Goal: Task Accomplishment & Management: Manage account settings

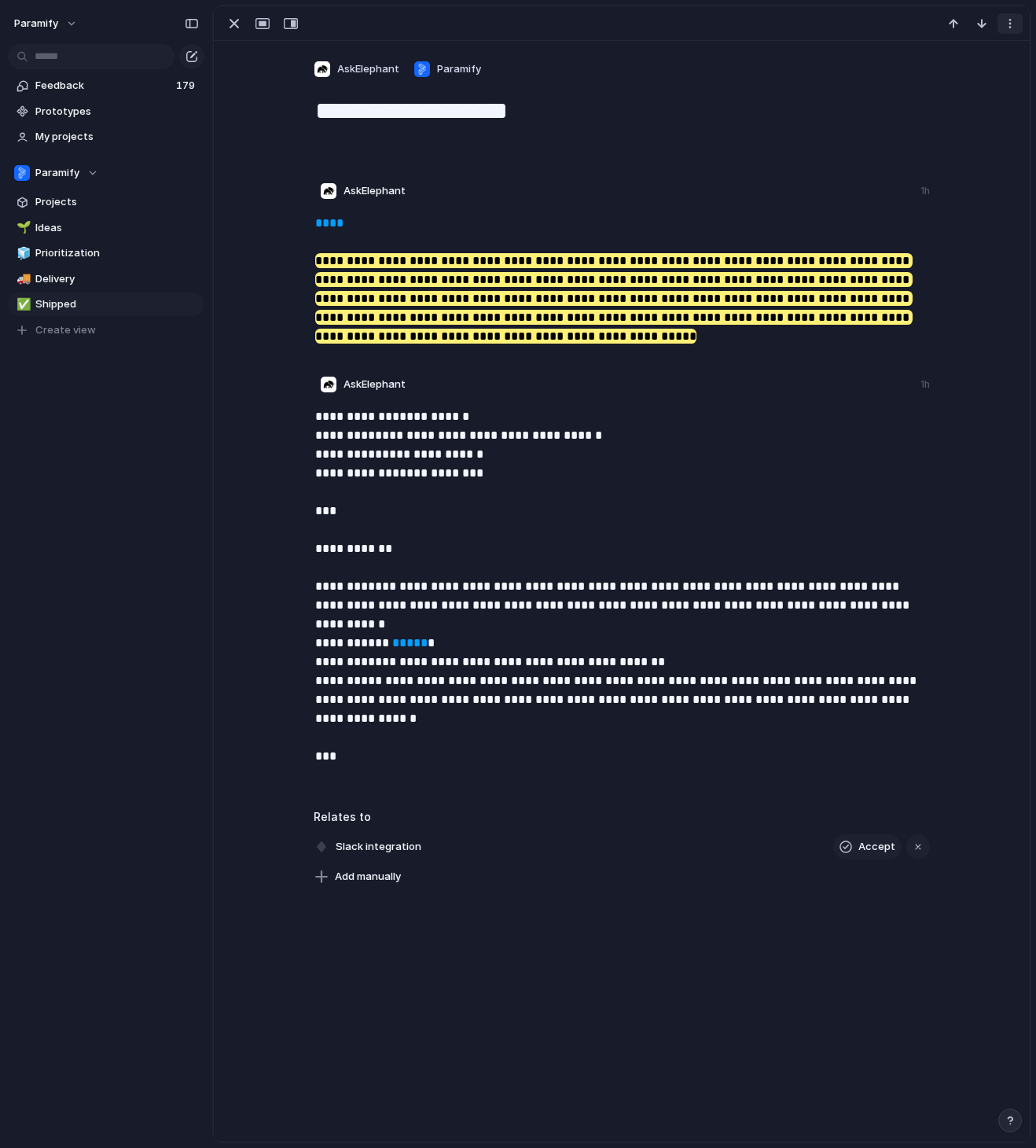
click at [1002, 31] on button "button" at bounding box center [1010, 23] width 25 height 21
click at [978, 53] on span "Delete" at bounding box center [969, 57] width 33 height 16
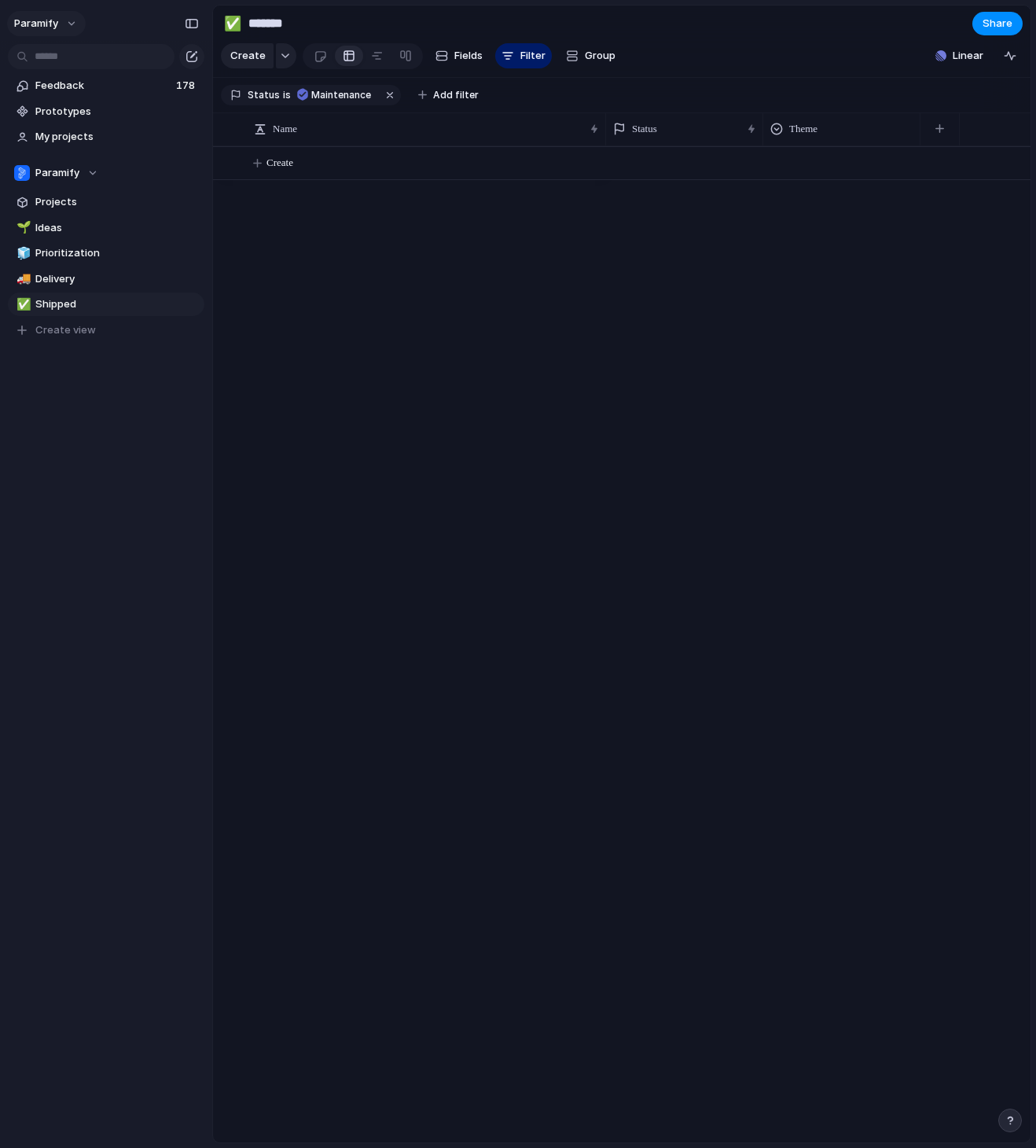
click at [75, 22] on button "Paramify" at bounding box center [46, 23] width 79 height 25
click at [76, 60] on li "Settings" at bounding box center [76, 59] width 131 height 25
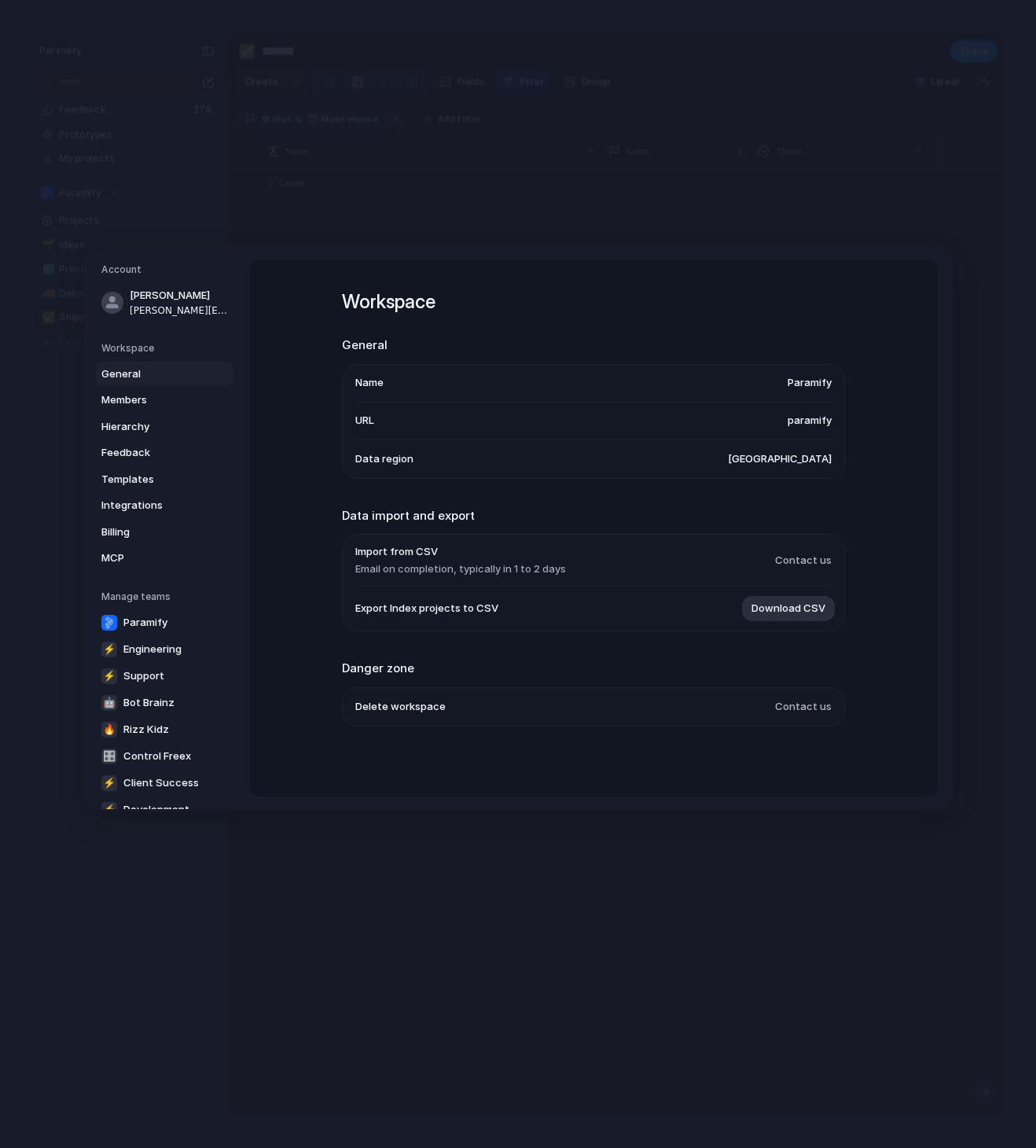
scroll to position [3, 0]
click at [142, 457] on span "Feedback" at bounding box center [152, 453] width 101 height 16
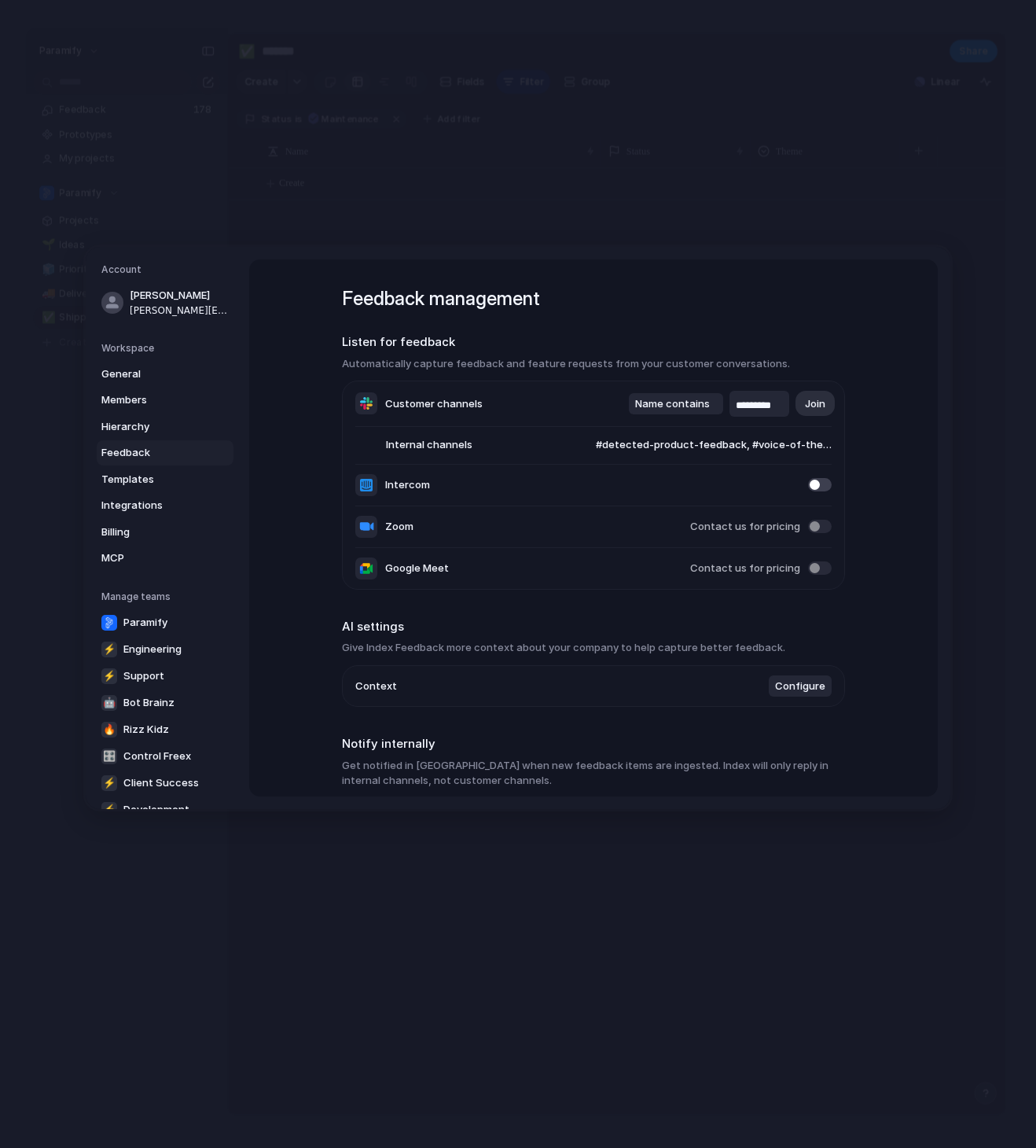
click at [800, 695] on button "Configure" at bounding box center [800, 686] width 63 height 22
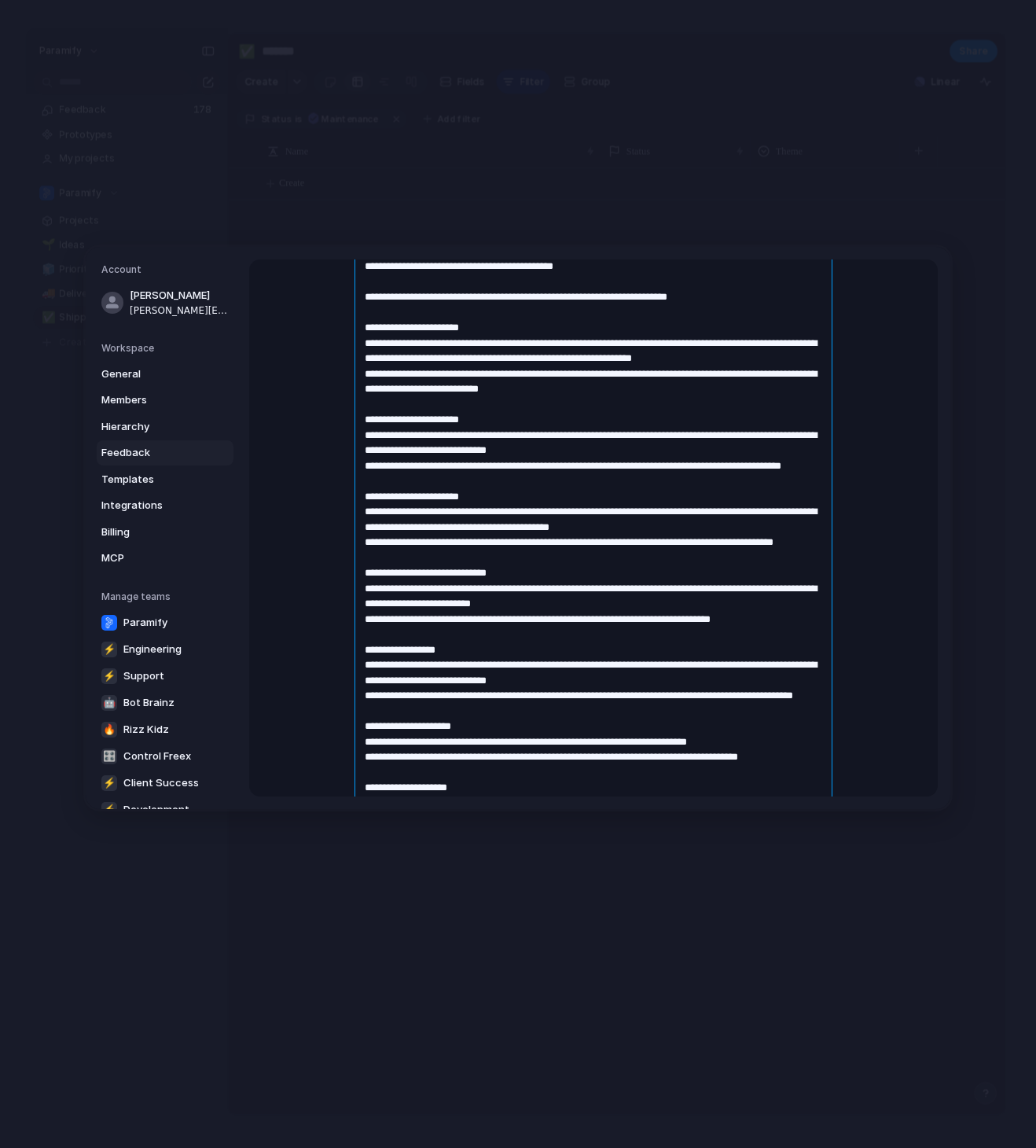
scroll to position [1414, 0]
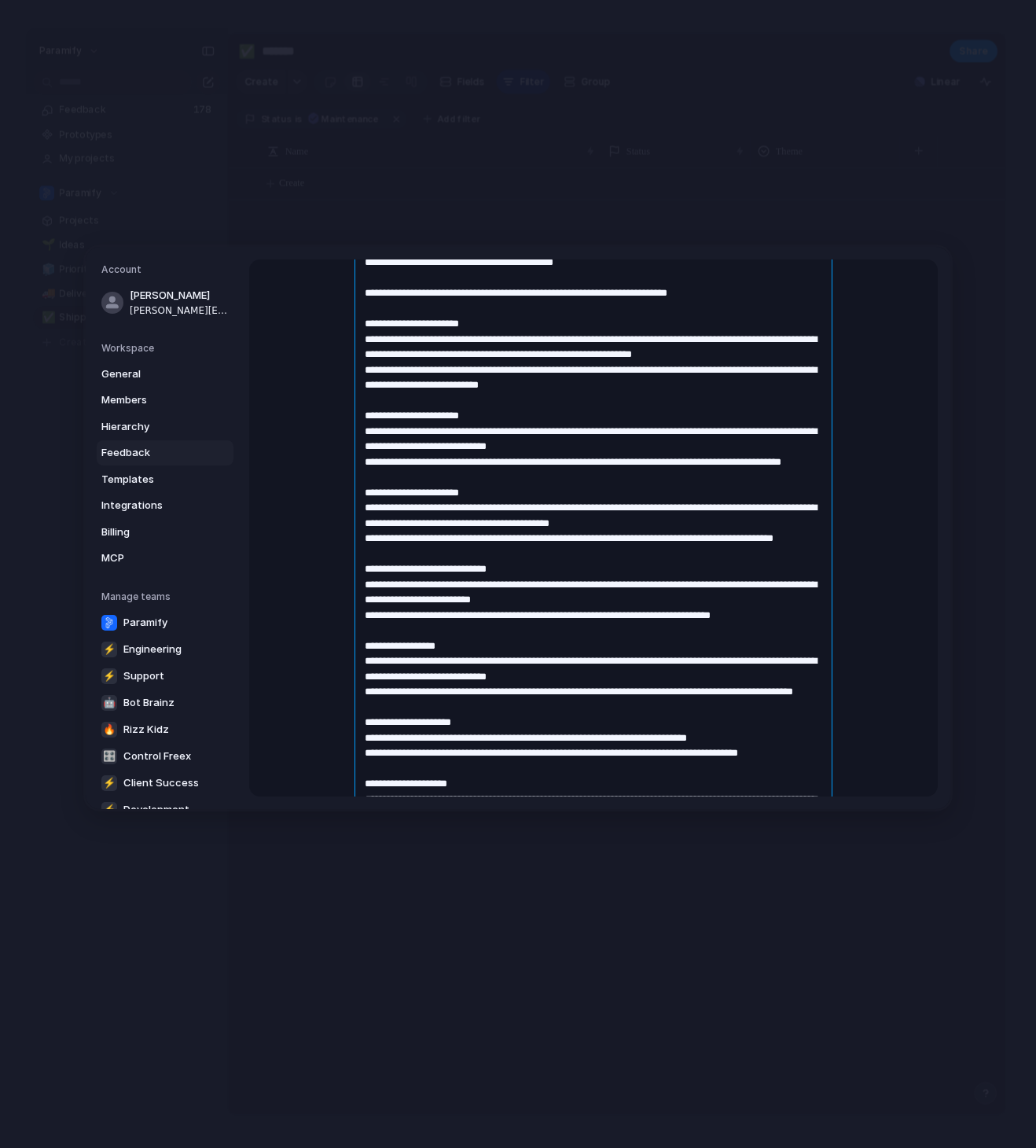
click at [446, 451] on textarea at bounding box center [592, 530] width 477 height 3085
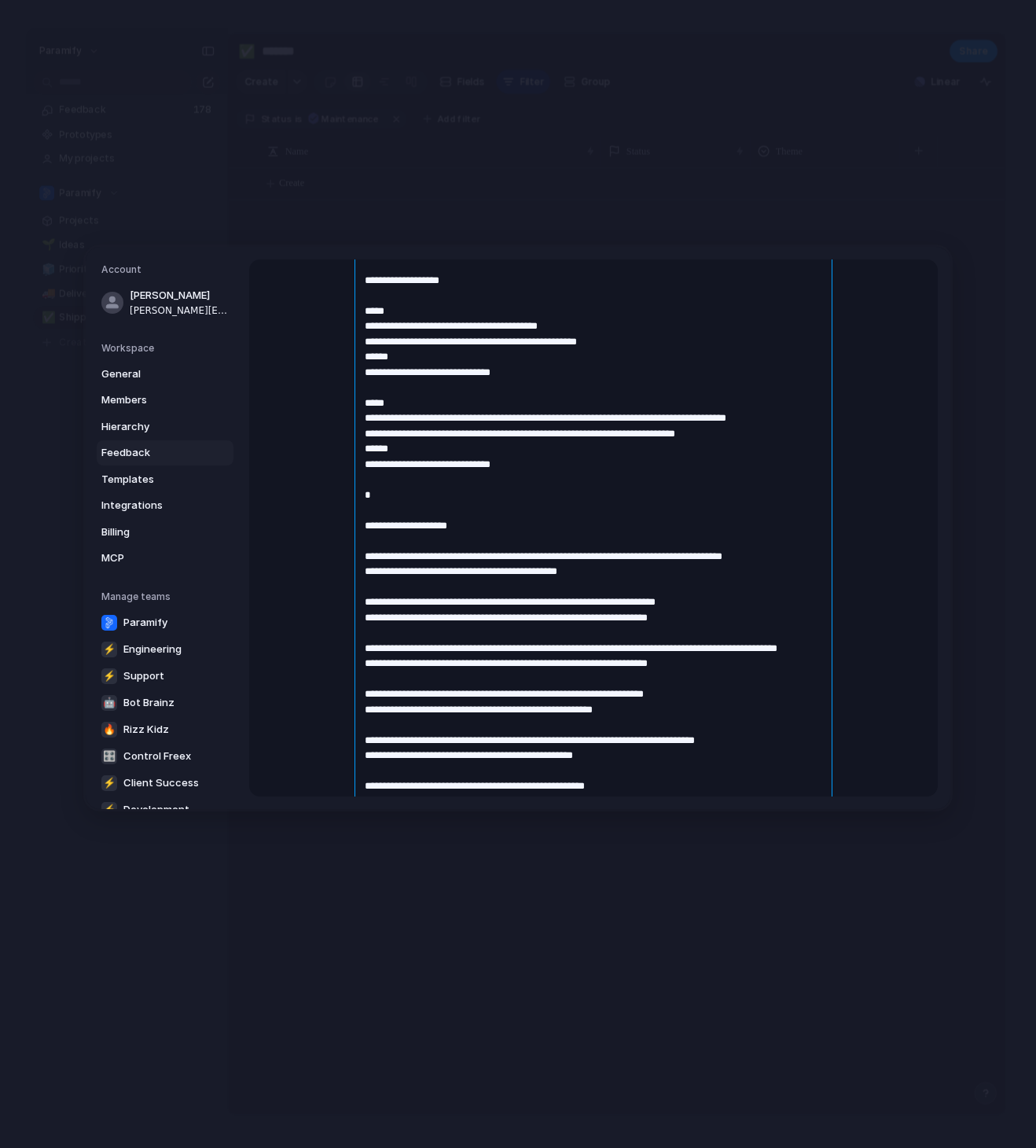
scroll to position [2822, 0]
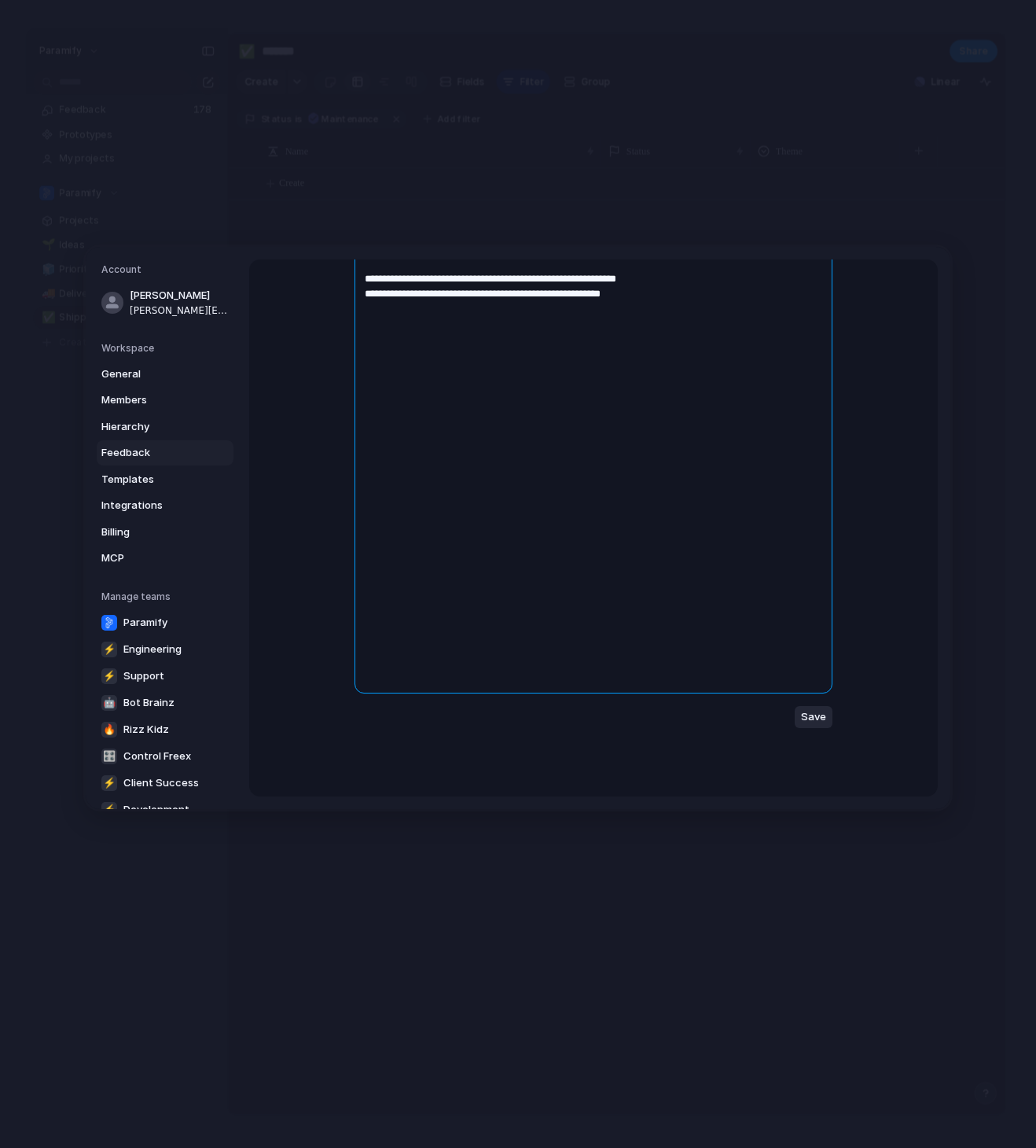
type textarea "**********"
click at [823, 714] on span "Save" at bounding box center [813, 717] width 25 height 16
